Goal: Task Accomplishment & Management: Use online tool/utility

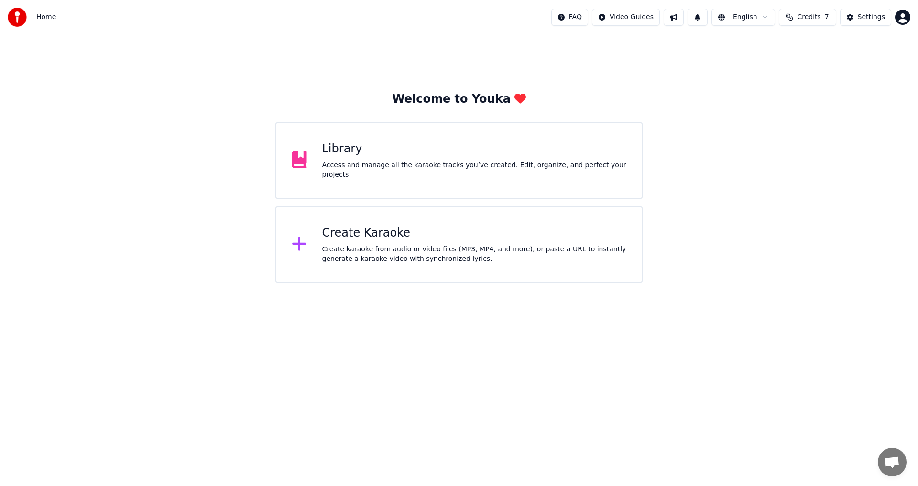
click at [812, 20] on span "Credits" at bounding box center [808, 17] width 23 height 10
click at [810, 105] on button "Refresh" at bounding box center [810, 105] width 49 height 17
click at [705, 145] on div "Welcome to Youka Library Access and manage all the karaoke tracks you’ve create…" at bounding box center [459, 158] width 918 height 249
click at [806, 16] on span "Credits" at bounding box center [808, 17] width 23 height 10
click at [795, 230] on div "Welcome to Youka Library Access and manage all the karaoke tracks you’ve create…" at bounding box center [459, 158] width 918 height 249
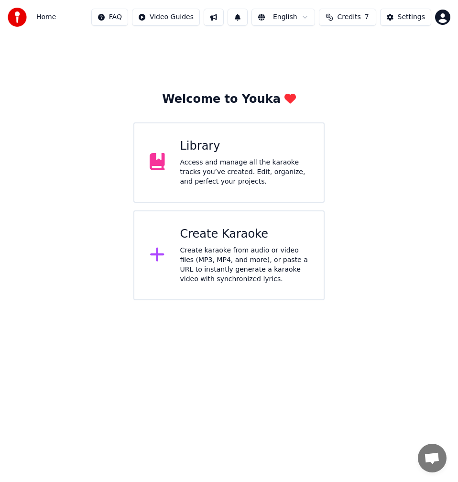
click at [262, 162] on div "Access and manage all the karaoke tracks you’ve created. Edit, organize, and pe…" at bounding box center [244, 172] width 129 height 29
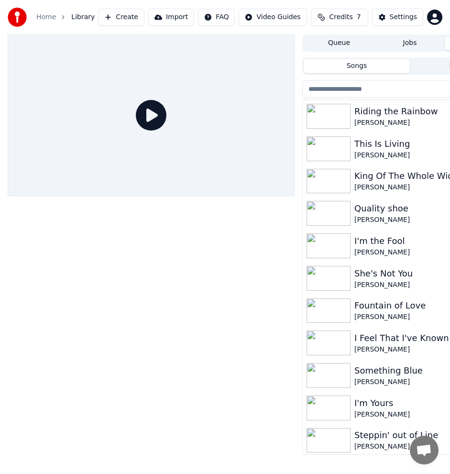
click at [345, 88] on input "search" at bounding box center [388, 88] width 172 height 17
